Goal: Task Accomplishment & Management: Manage account settings

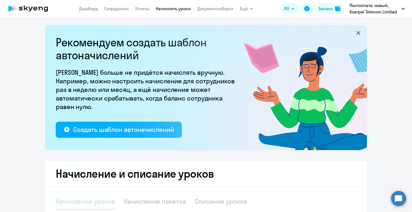
select select "10"
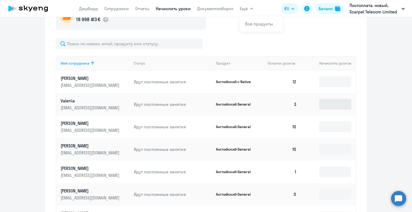
scroll to position [242, 0]
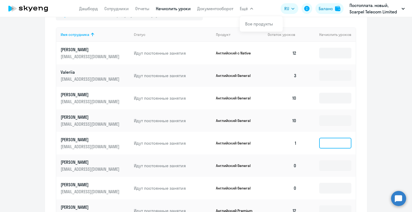
click at [332, 141] on input at bounding box center [335, 143] width 32 height 11
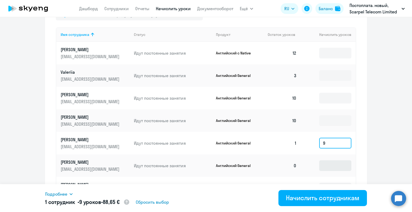
type input "9"
click at [343, 162] on input at bounding box center [335, 166] width 32 height 11
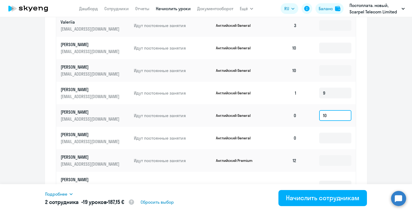
scroll to position [295, 0]
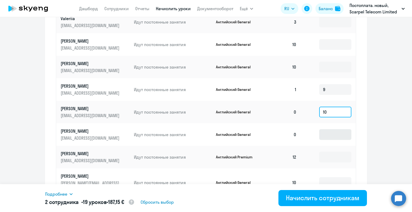
type input "10"
click at [326, 138] on input at bounding box center [335, 134] width 32 height 11
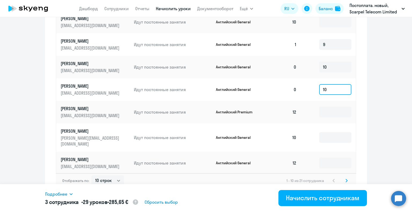
scroll to position [341, 0]
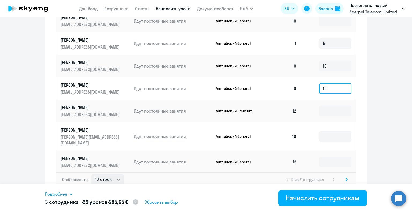
type input "10"
click at [102, 174] on select "10 строк 30 строк 50 строк" at bounding box center [108, 179] width 32 height 11
select select "50"
click at [92, 174] on select "10 строк 30 строк 50 строк" at bounding box center [108, 179] width 32 height 11
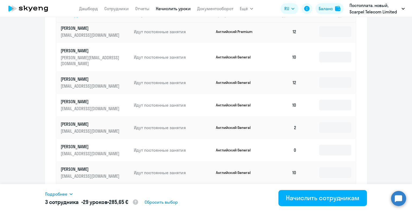
scroll to position [161, 0]
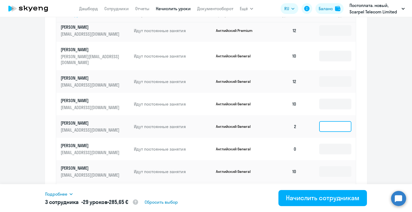
click at [325, 121] on input at bounding box center [335, 126] width 32 height 11
type input "8"
click at [323, 145] on input at bounding box center [335, 149] width 32 height 11
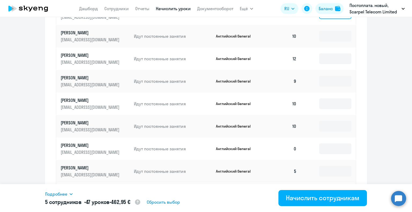
scroll to position [341, 0]
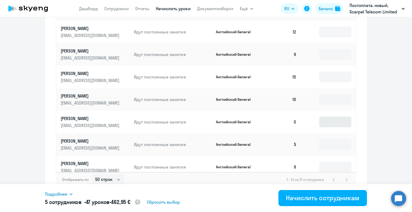
type input "10"
click at [324, 117] on input at bounding box center [335, 122] width 32 height 11
type input "10"
click at [328, 139] on input at bounding box center [335, 144] width 32 height 11
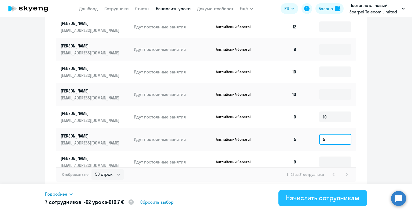
type input "5"
click at [315, 200] on div "Начислить сотрудникам" at bounding box center [323, 198] width 74 height 9
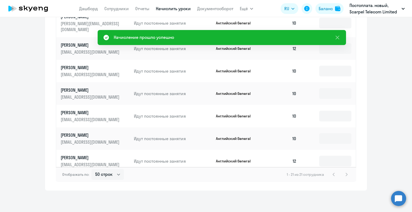
scroll to position [0, 0]
